Goal: Information Seeking & Learning: Learn about a topic

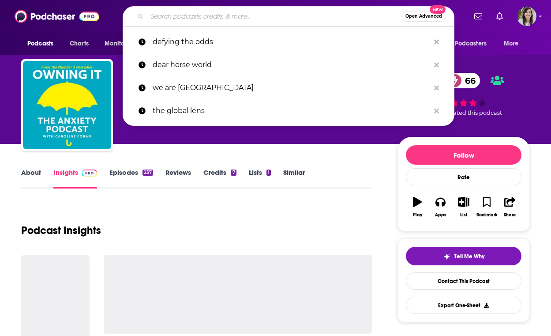
click at [200, 17] on input "Search podcasts, credits, & more..." at bounding box center [274, 16] width 255 height 14
paste input "Another F*cking Horror Podcast"
type input "Another F*cking Horror Podcast"
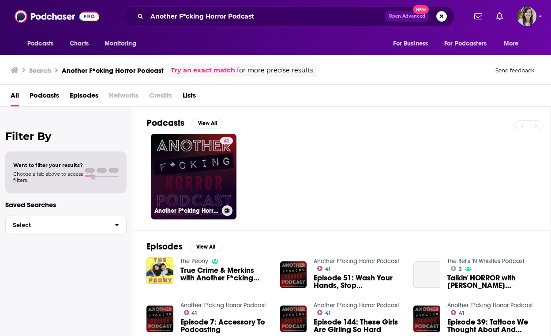
click at [164, 178] on link "41 Another F*cking Horror Podcast" at bounding box center [194, 177] width 86 height 86
